Goal: Entertainment & Leisure: Consume media (video, audio)

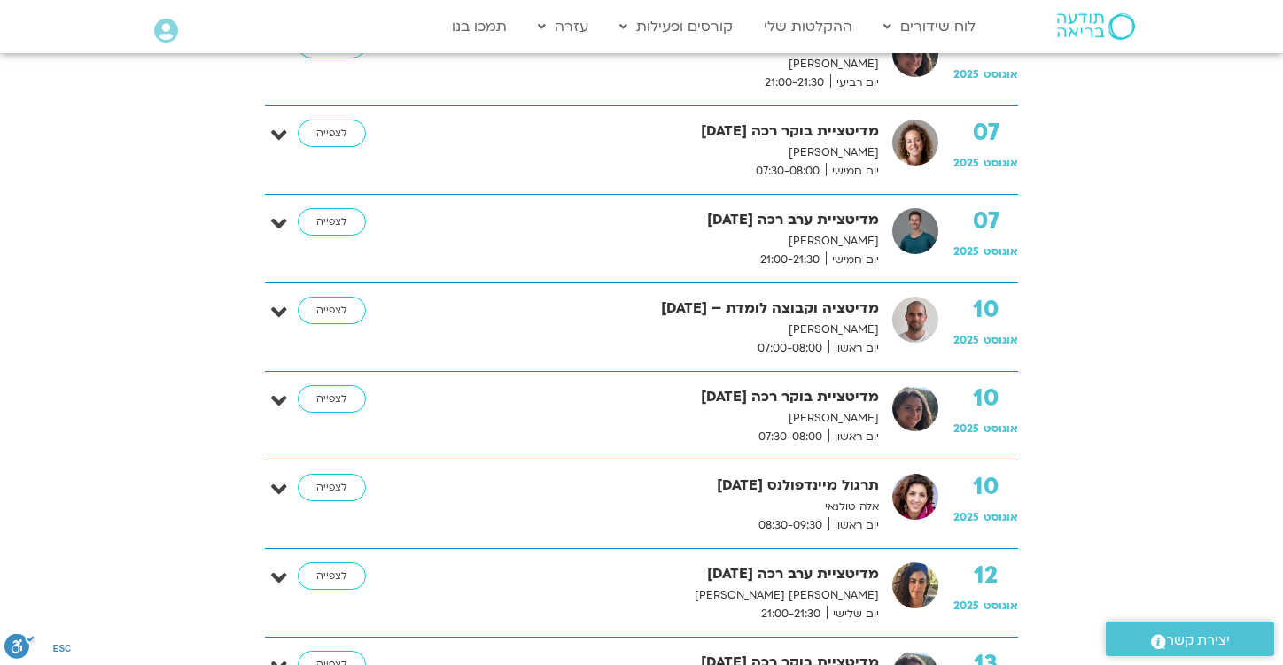
scroll to position [1080, 0]
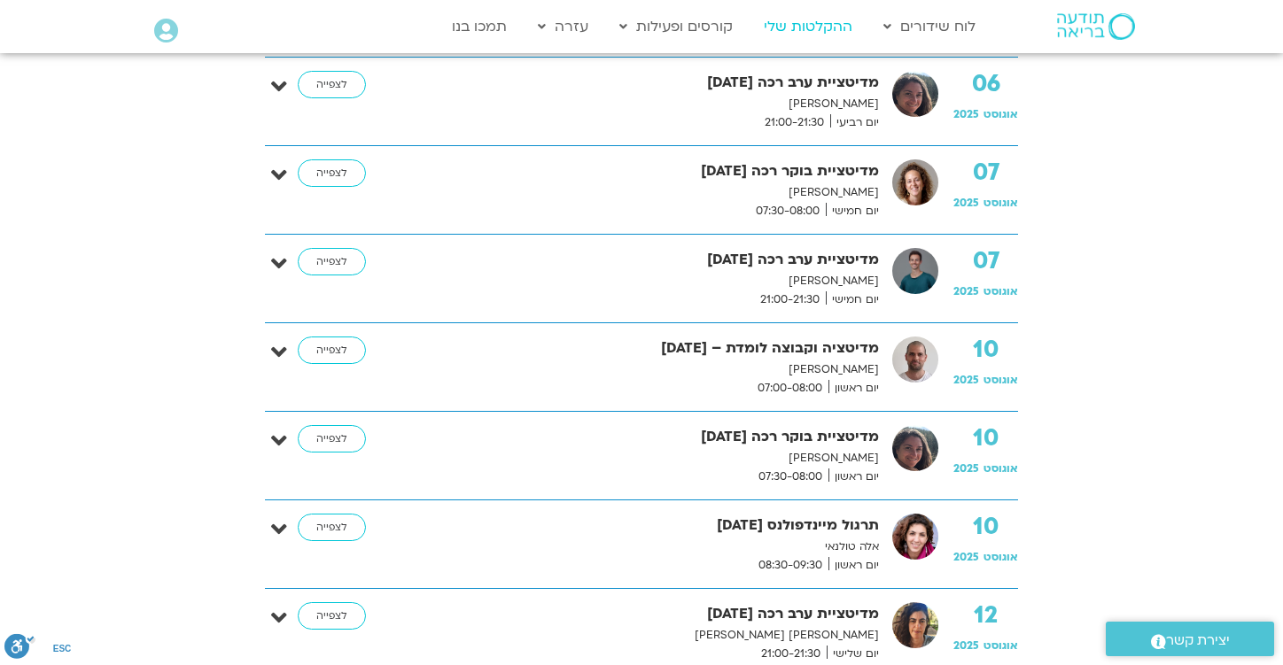
click at [801, 27] on link "ההקלטות שלי" at bounding box center [808, 27] width 106 height 34
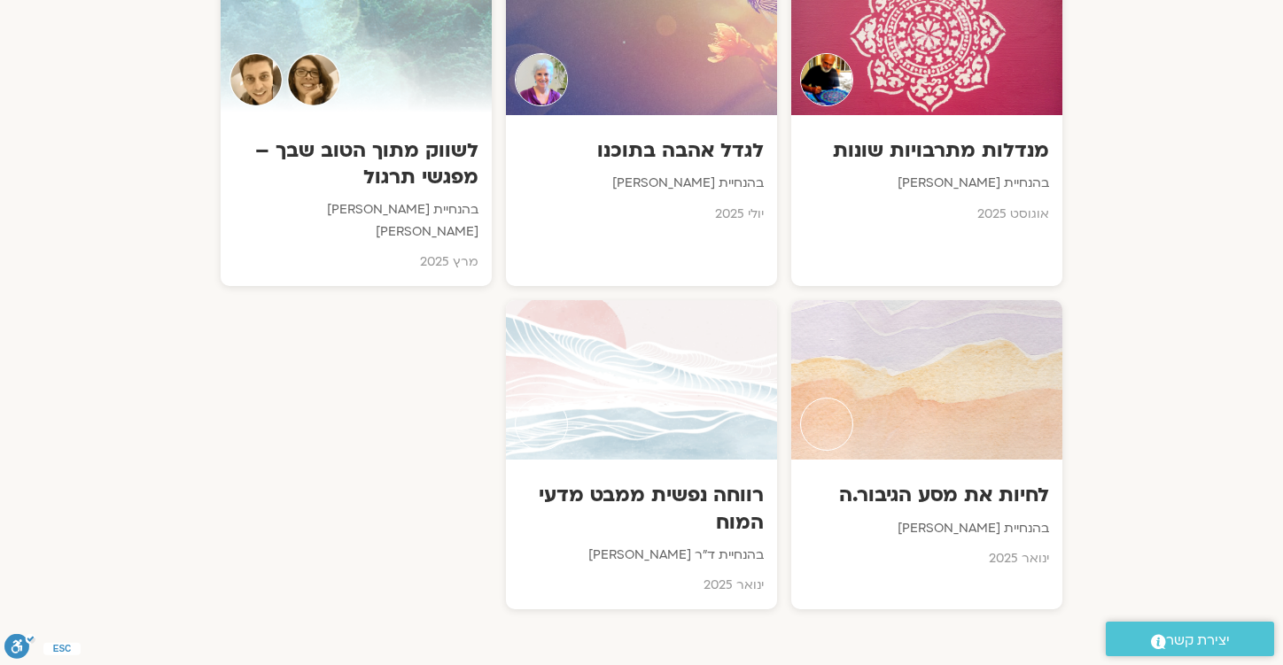
scroll to position [1049, 0]
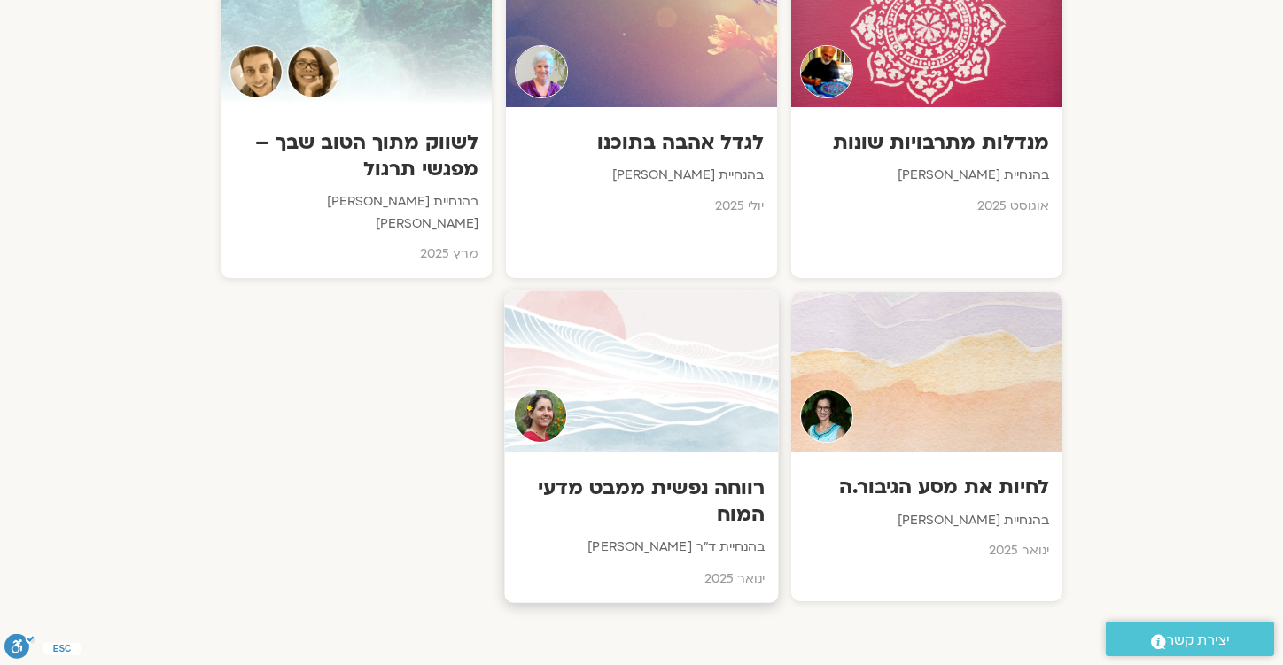
click at [697, 475] on h3 "רווחה נפשית ממבט מדעי המוח" at bounding box center [641, 502] width 247 height 54
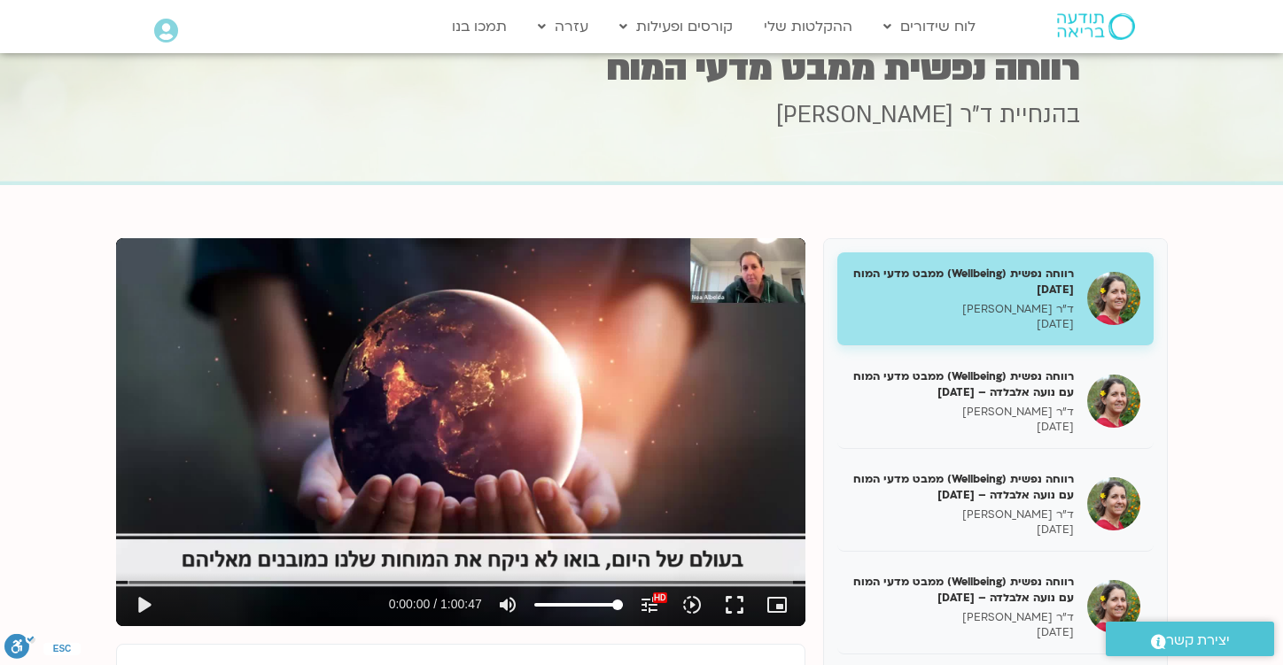
scroll to position [82, 0]
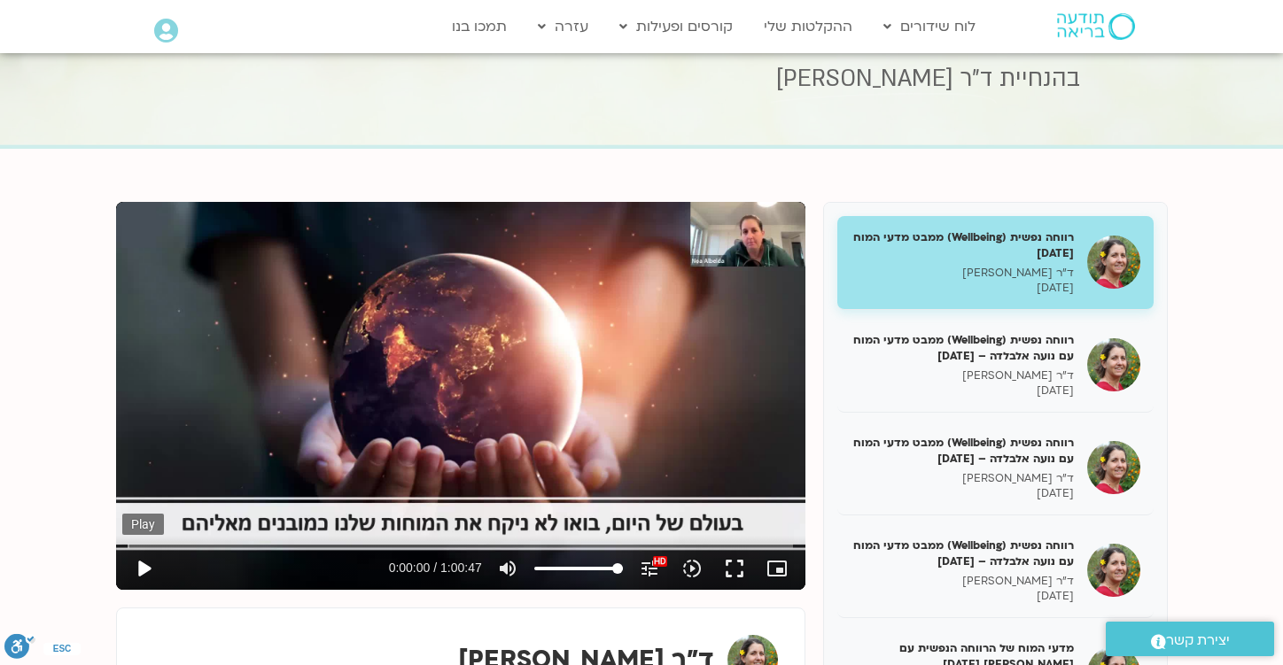
click at [151, 570] on button "play_arrow" at bounding box center [143, 569] width 43 height 43
click at [243, 544] on input "Seek" at bounding box center [460, 546] width 665 height 11
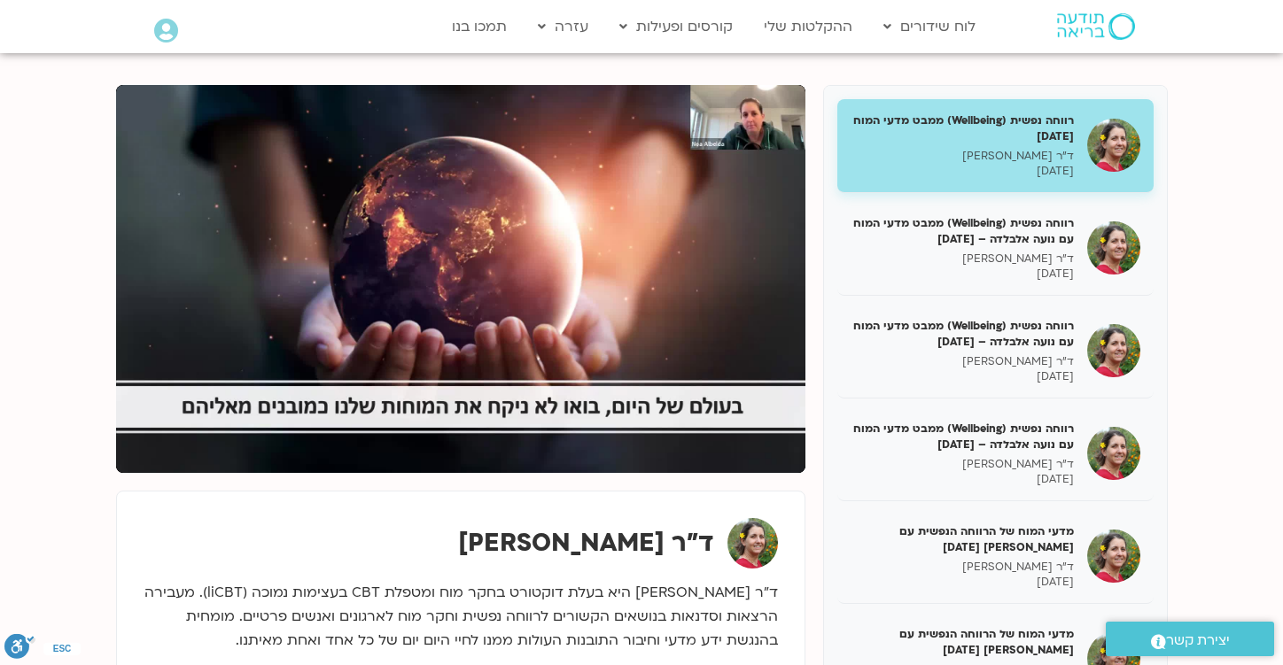
scroll to position [199, 0]
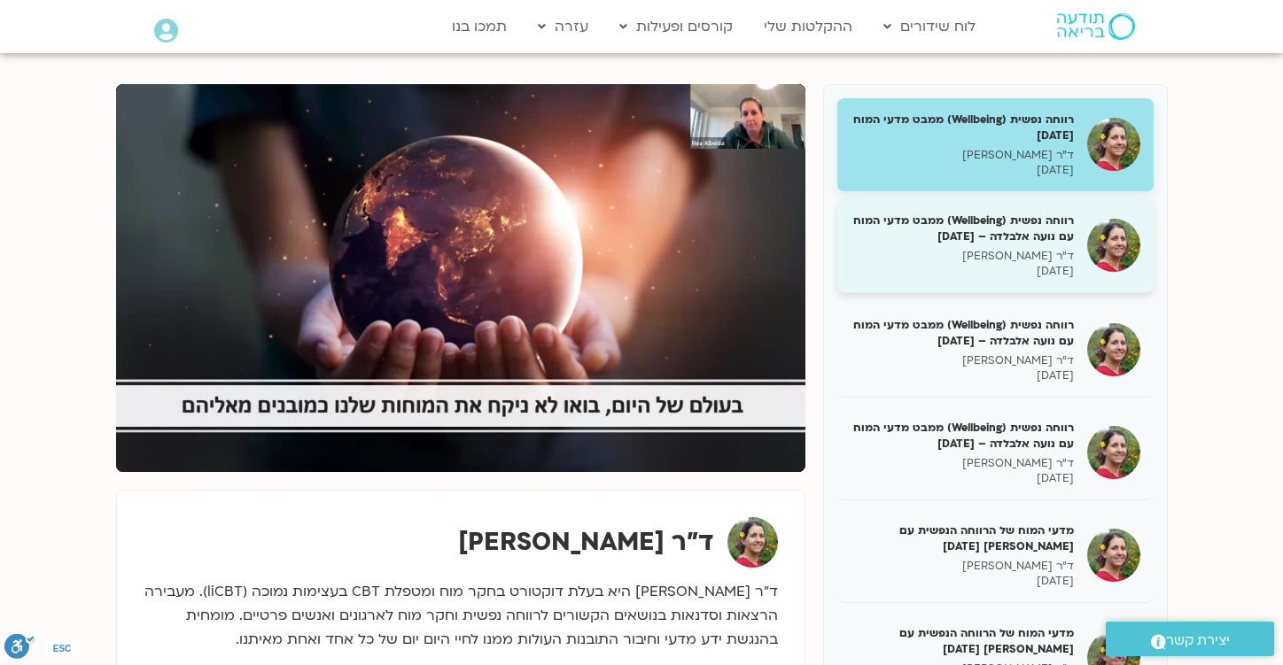
type input "627.266629"
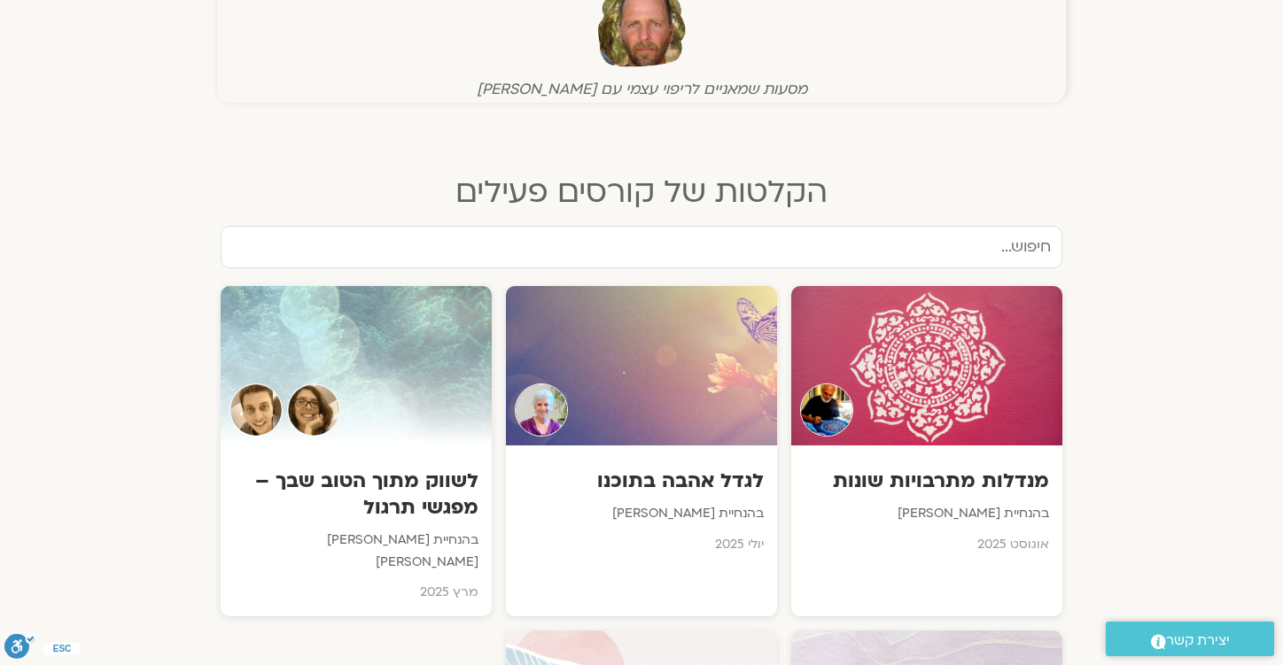
scroll to position [710, 0]
click at [360, 471] on h3 "לשווק מתוך הטוב שבך – מפגשי תרגול" at bounding box center [356, 496] width 247 height 54
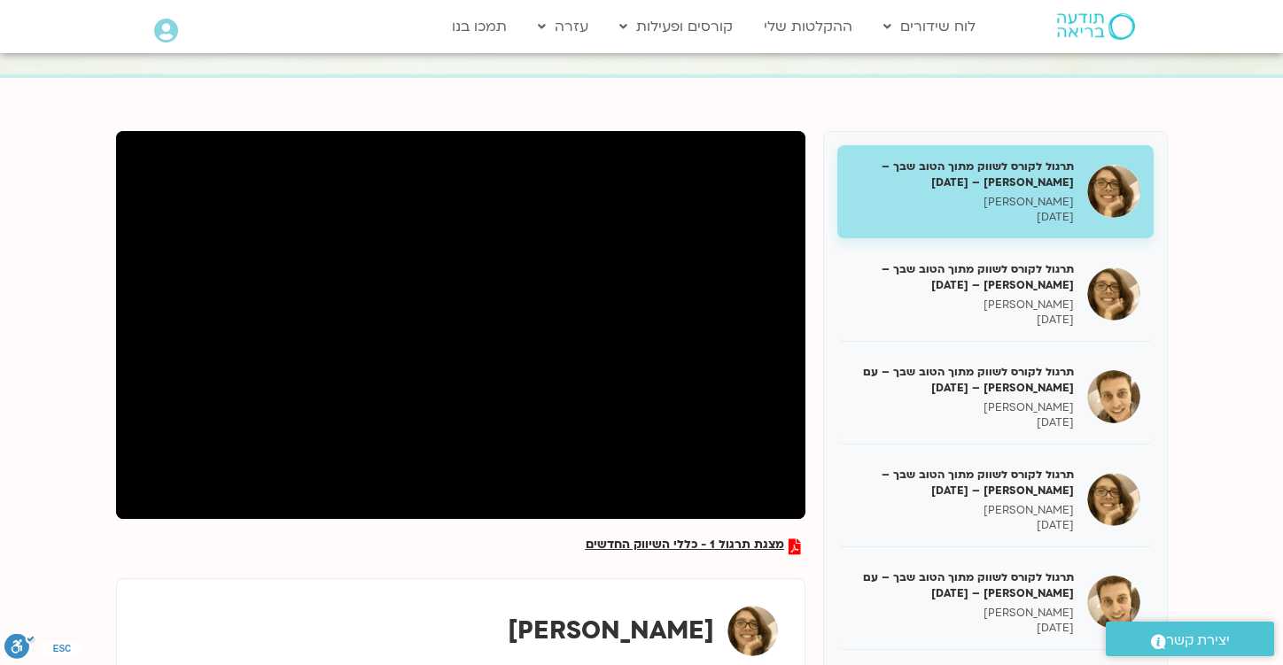
scroll to position [144, 0]
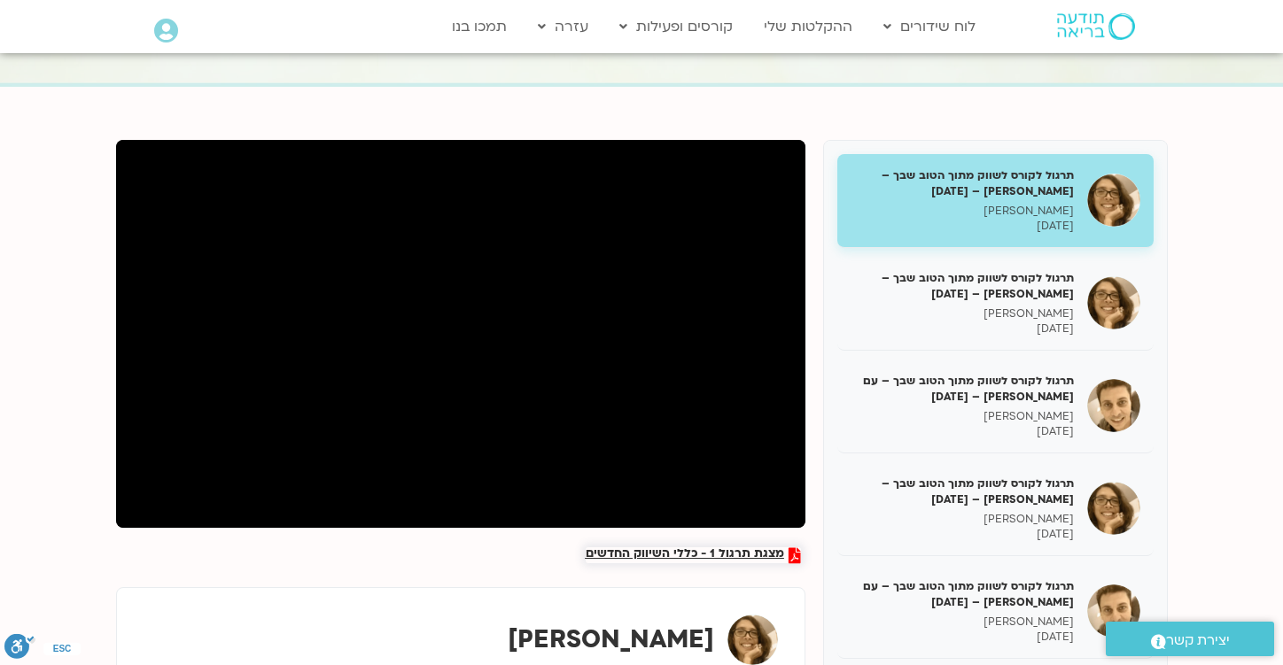
click at [629, 553] on span "מצגת תרגול 1 - כללי השיווק החדשים" at bounding box center [685, 556] width 198 height 16
